Goal: Task Accomplishment & Management: Complete application form

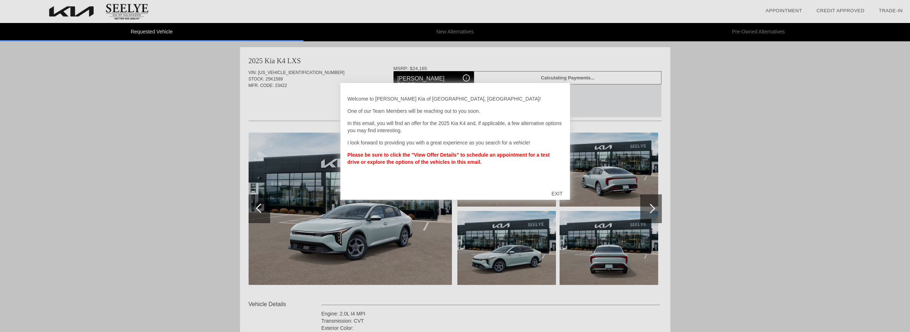
click at [558, 195] on div "EXIT" at bounding box center [556, 194] width 25 height 22
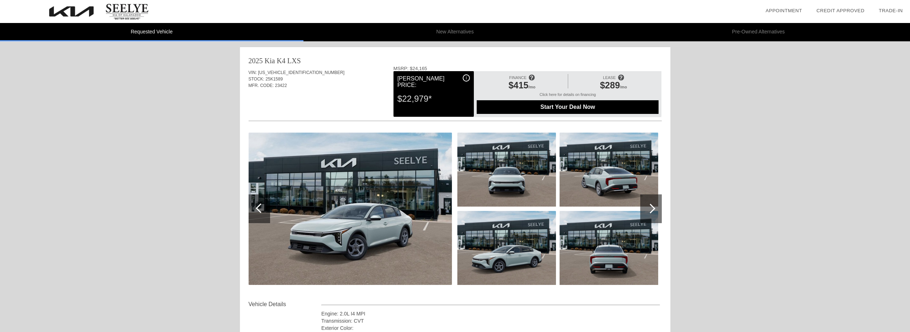
click at [591, 107] on span "Start Your Deal Now" at bounding box center [568, 107] width 164 height 6
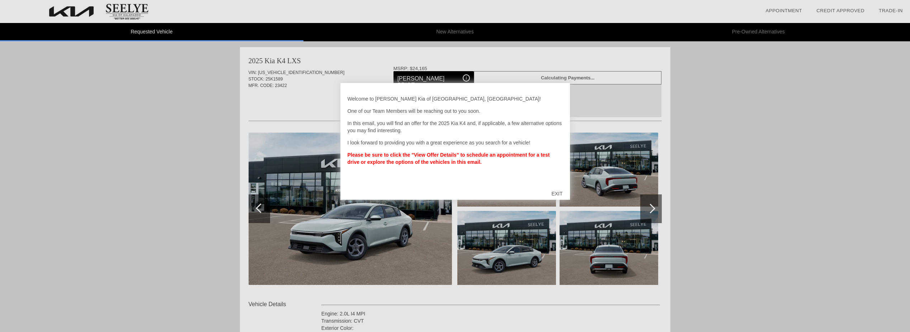
click at [559, 190] on div "EXIT" at bounding box center [556, 194] width 25 height 22
